Goal: Use online tool/utility: Use online tool/utility

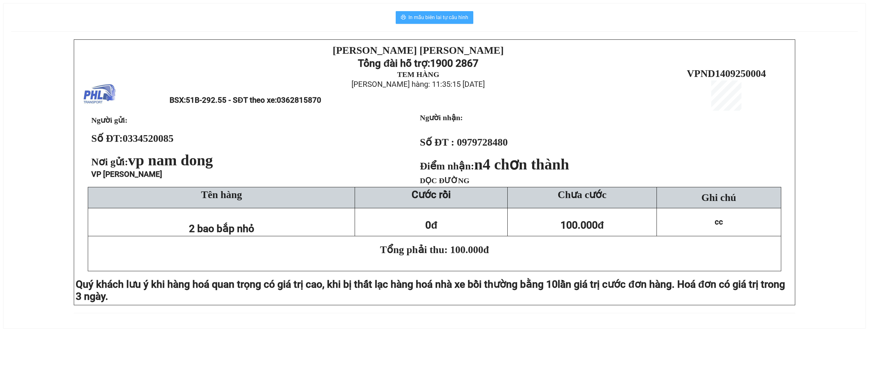
click at [453, 16] on span "In mẫu biên lai tự cấu hình" at bounding box center [438, 17] width 60 height 8
